Goal: Transaction & Acquisition: Obtain resource

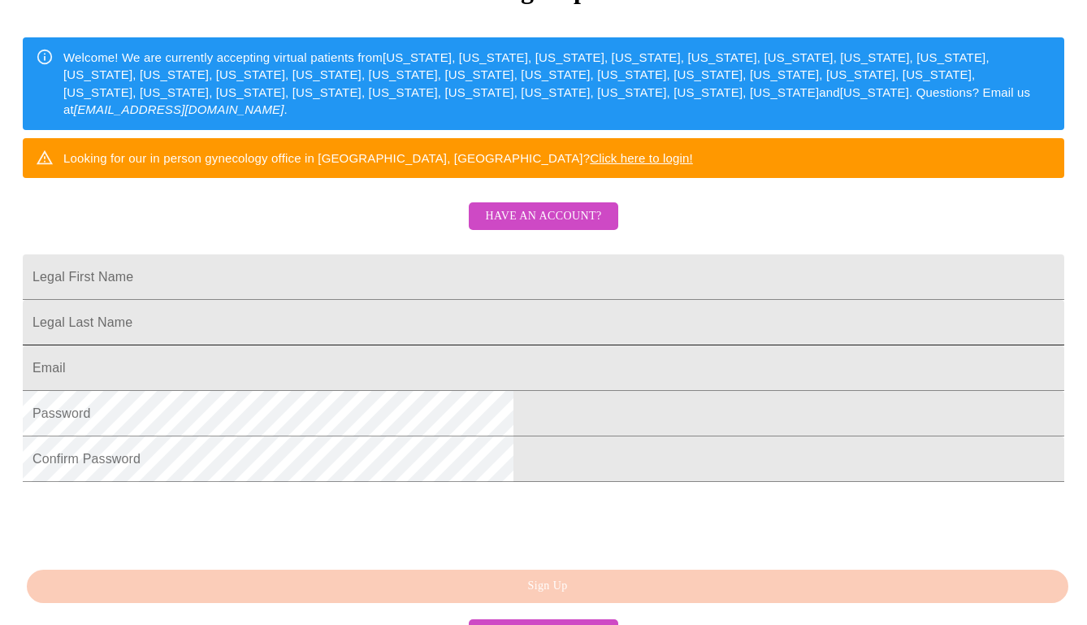
scroll to position [244, 0]
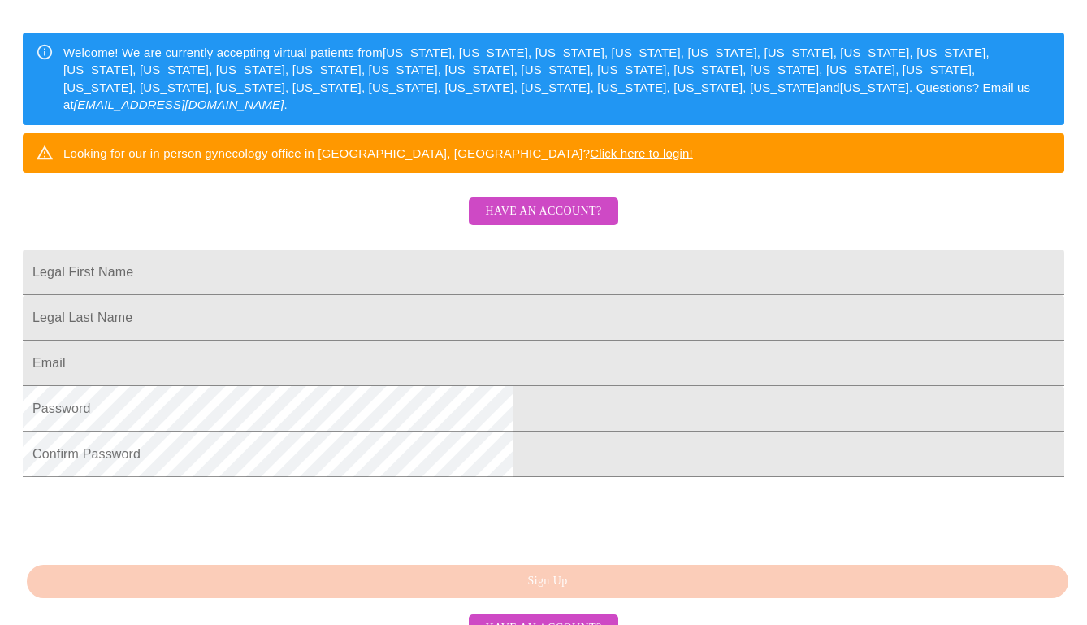
click at [521, 222] on span "Have an account?" at bounding box center [543, 211] width 116 height 20
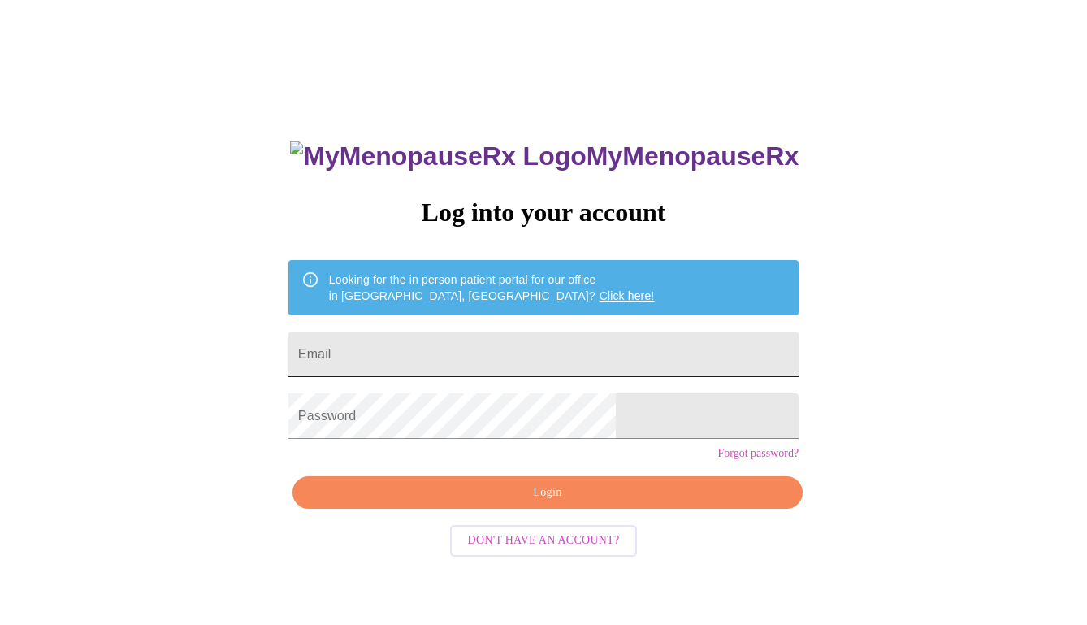
click at [448, 348] on input "Email" at bounding box center [543, 353] width 510 height 45
type input "mindymarrs96@gmail.com"
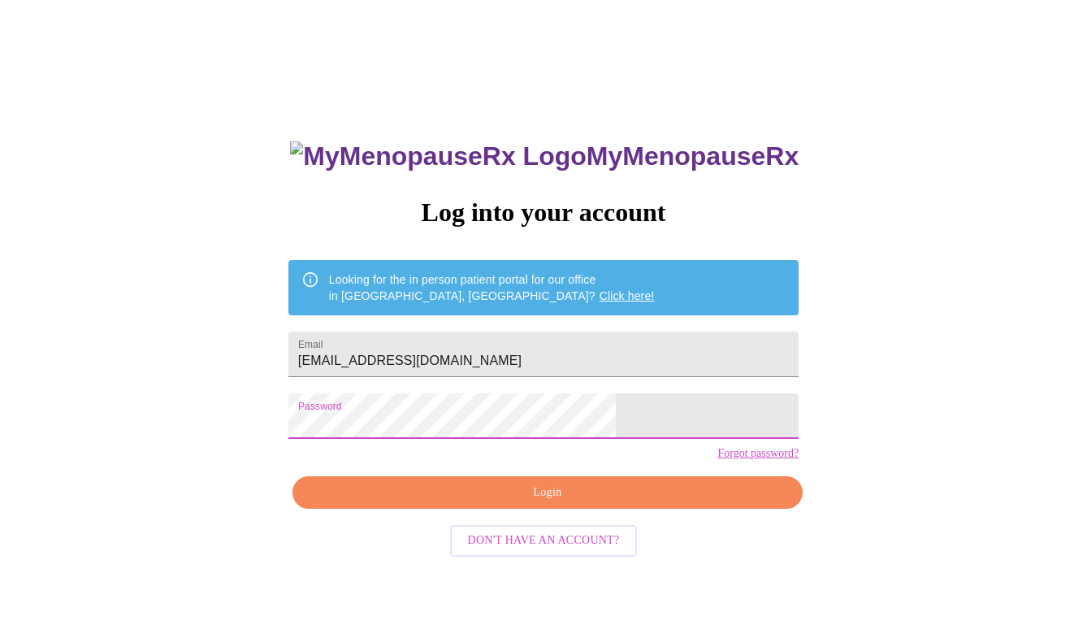
click at [513, 503] on span "Login" at bounding box center [547, 493] width 473 height 20
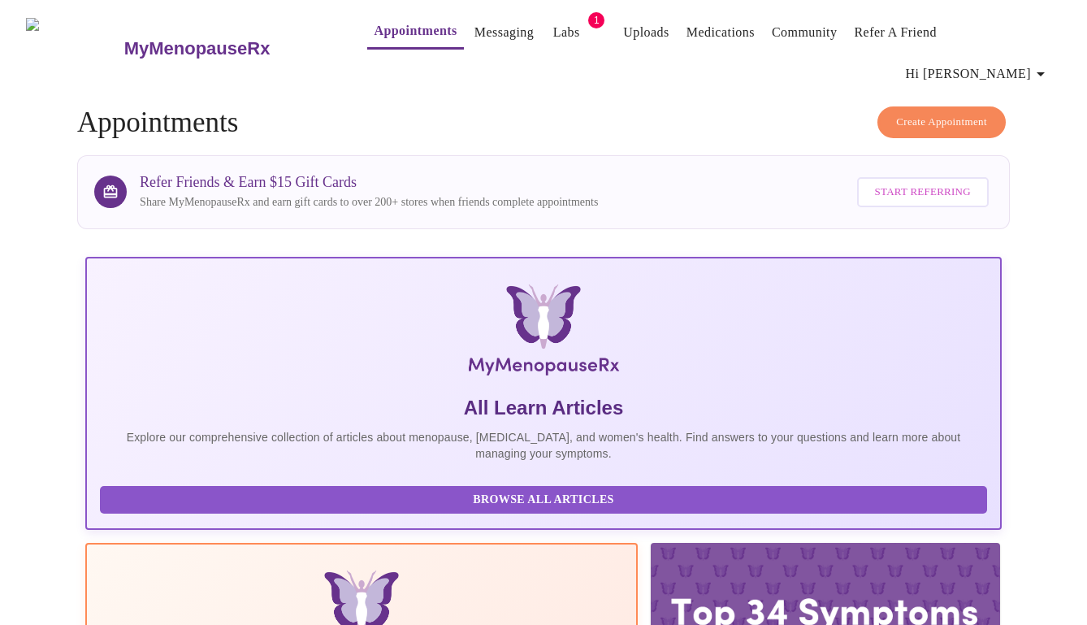
click at [553, 33] on link "Labs" at bounding box center [566, 32] width 27 height 23
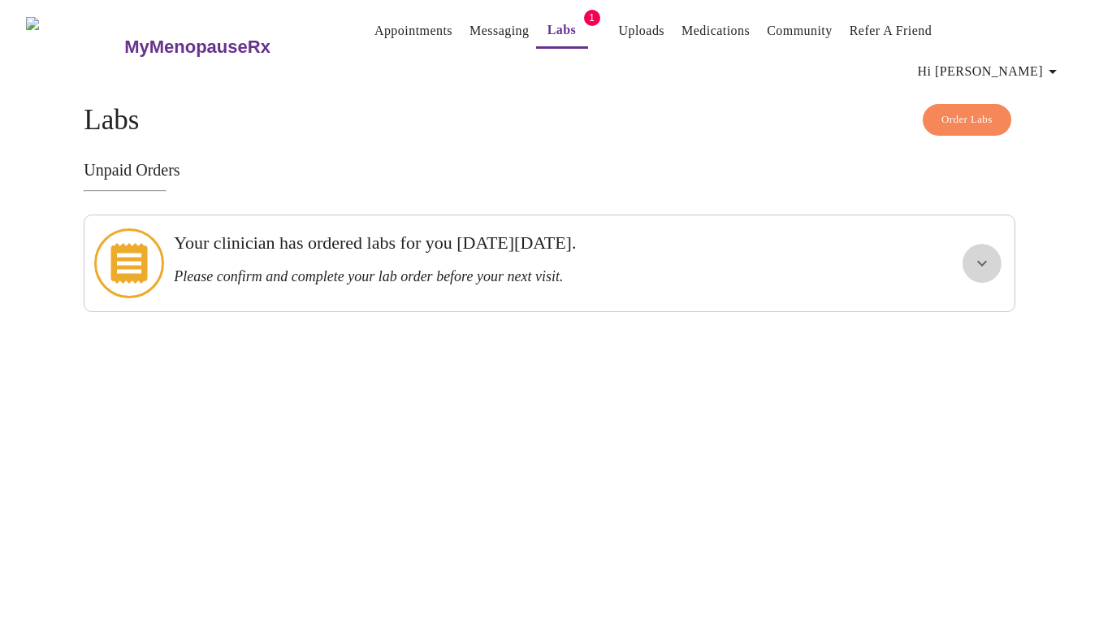
click at [980, 253] on icon "show more" at bounding box center [981, 262] width 19 height 19
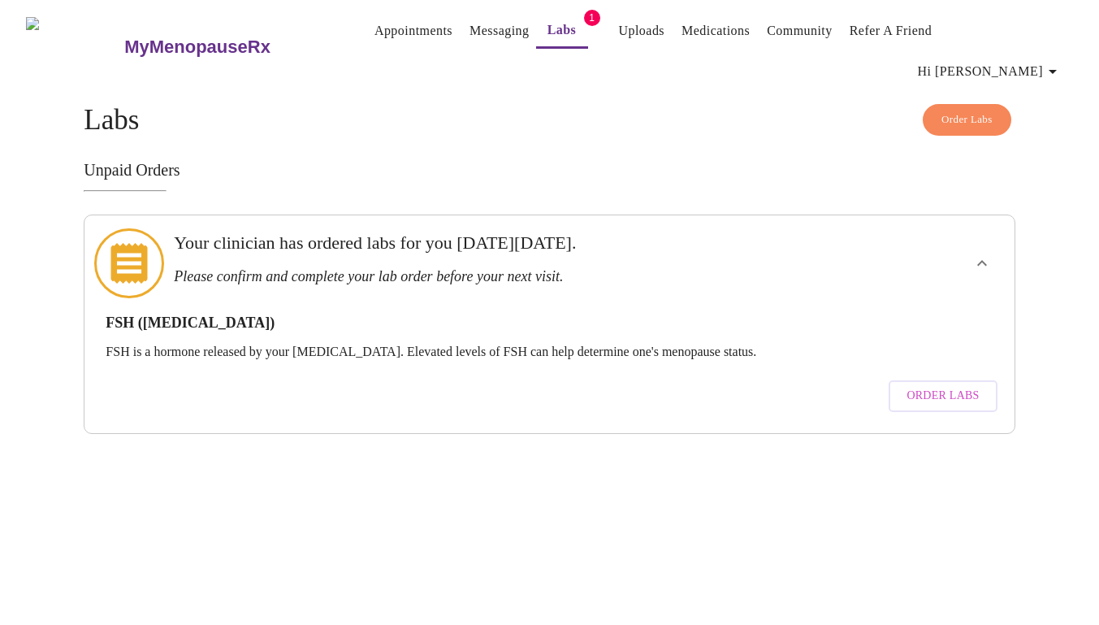
click at [921, 386] on span "Order Labs" at bounding box center [943, 396] width 72 height 20
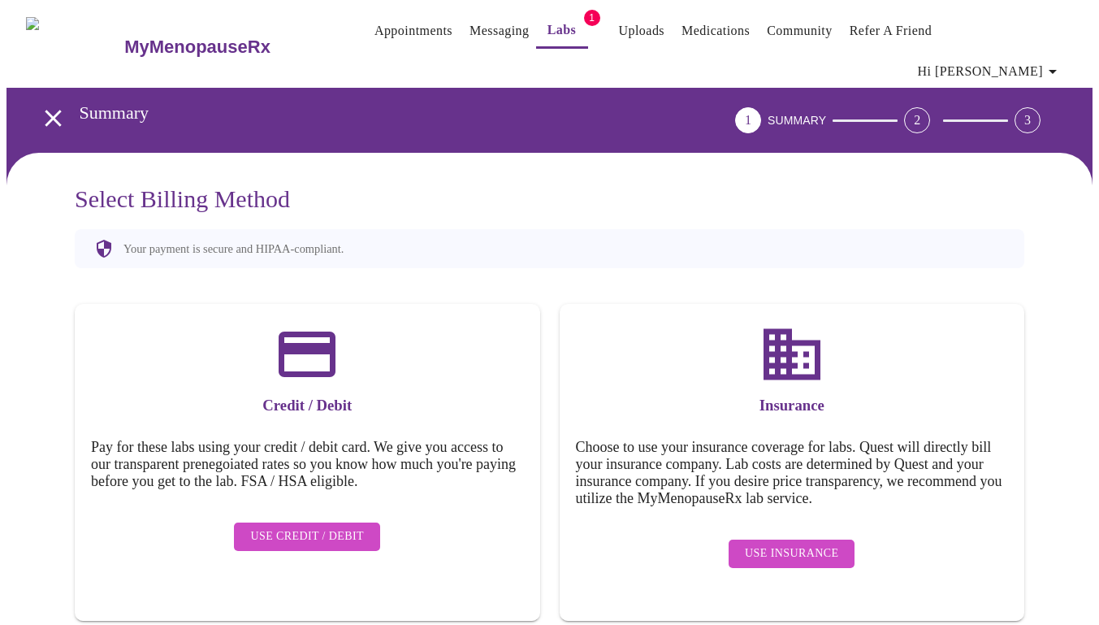
click at [792, 543] on span "Use Insurance" at bounding box center [791, 553] width 93 height 20
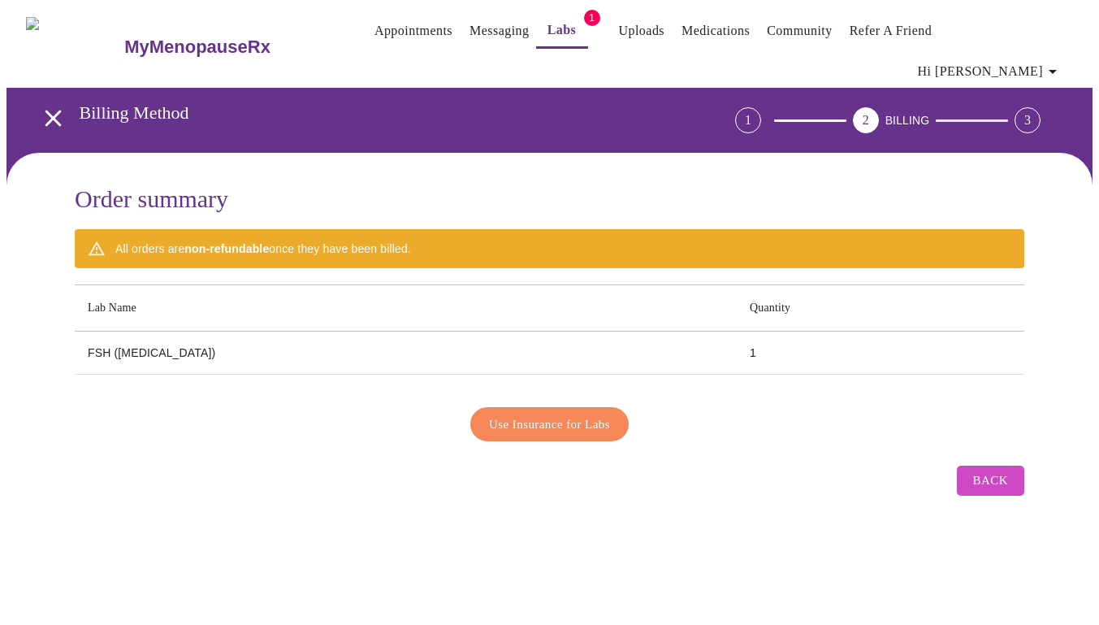
click at [554, 413] on span "Use Insurance for Labs" at bounding box center [549, 423] width 121 height 21
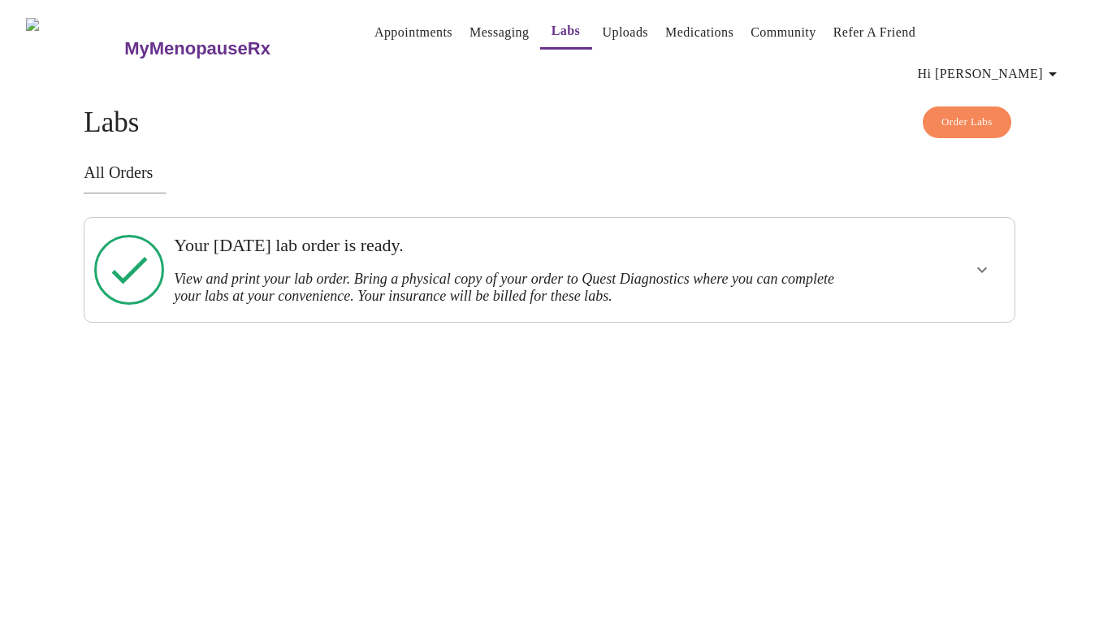
click at [988, 260] on icon "show more" at bounding box center [981, 269] width 19 height 19
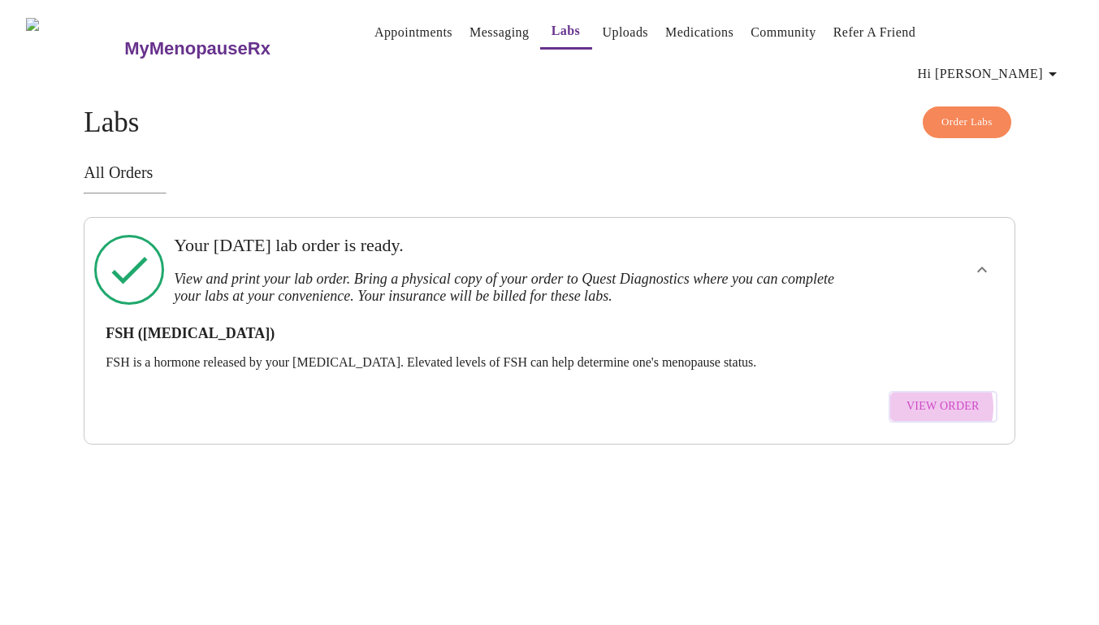
click at [931, 396] on span "View Order" at bounding box center [943, 406] width 73 height 20
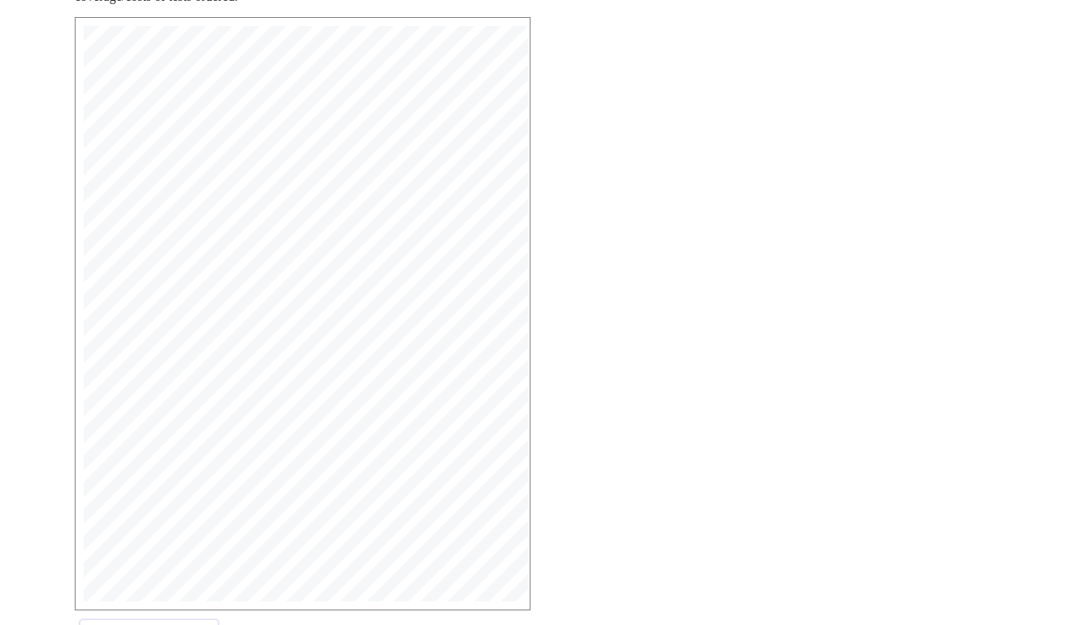
scroll to position [361, 0]
click at [135, 566] on span "Open Larger PDF" at bounding box center [149, 569] width 105 height 20
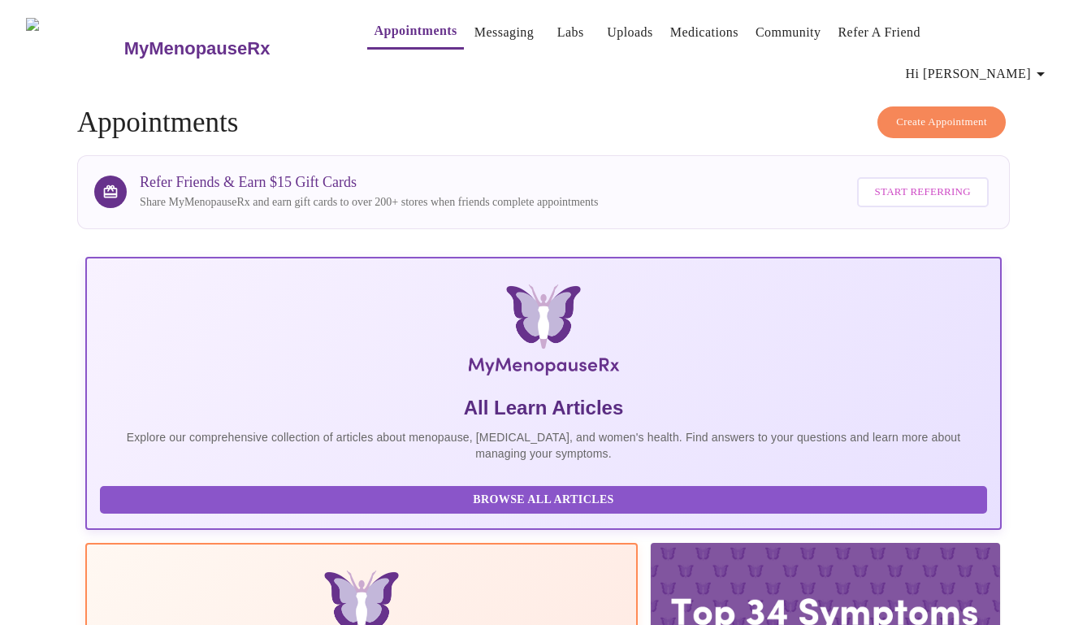
click at [557, 32] on link "Labs" at bounding box center [570, 32] width 27 height 23
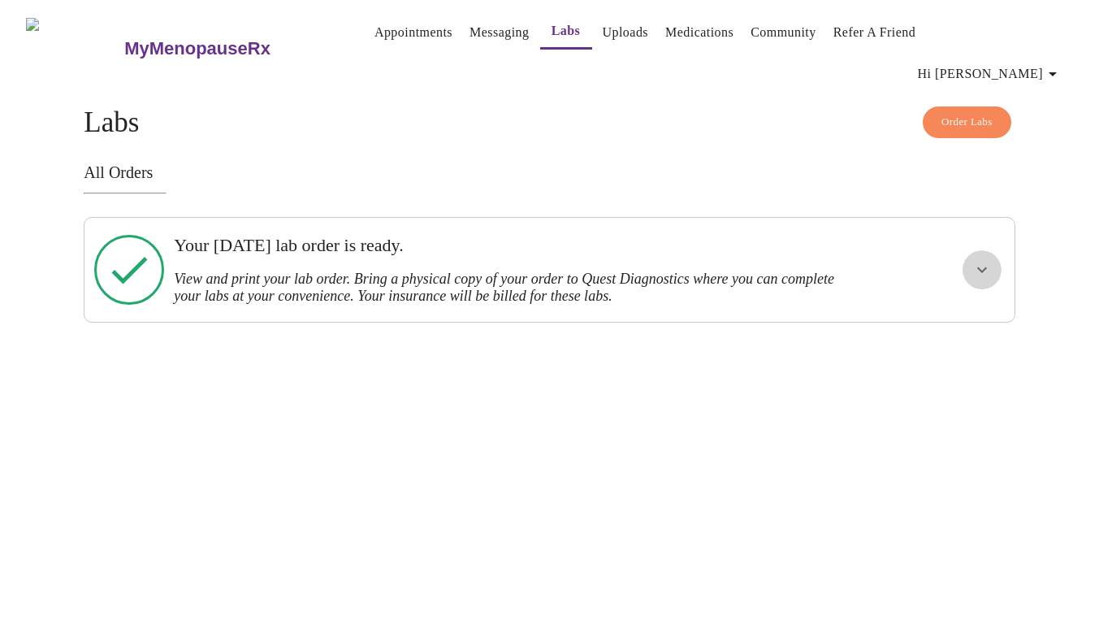
click at [987, 260] on icon "show more" at bounding box center [981, 269] width 19 height 19
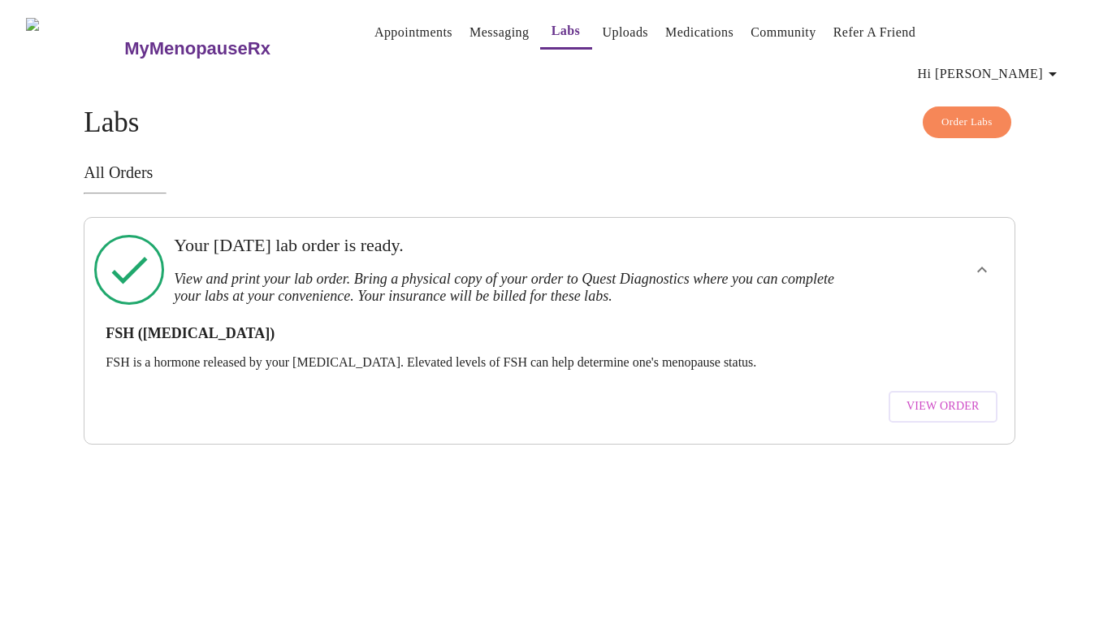
click at [1046, 63] on span "Hi [PERSON_NAME]" at bounding box center [990, 74] width 145 height 23
click at [1021, 123] on li "Log out" at bounding box center [1032, 121] width 75 height 29
